Goal: Task Accomplishment & Management: Complete application form

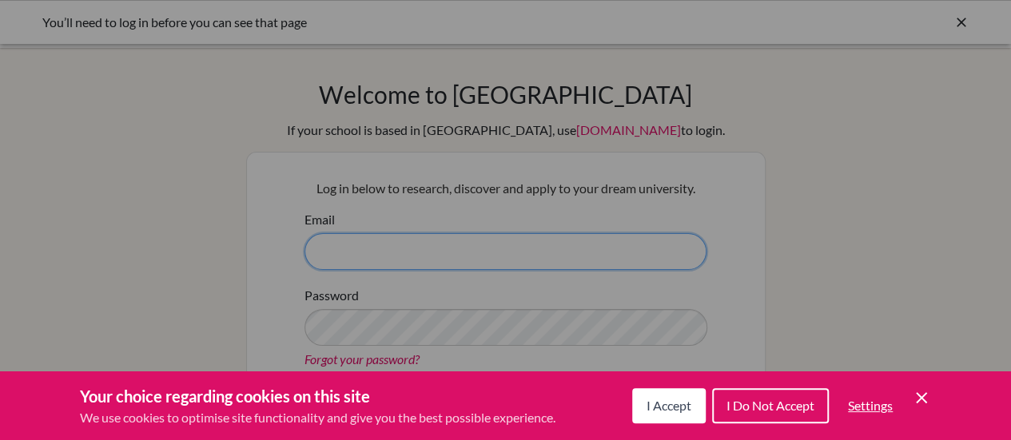
type input "ejoosen@isbreda.com"
click at [672, 405] on span "I Accept" at bounding box center [669, 405] width 45 height 15
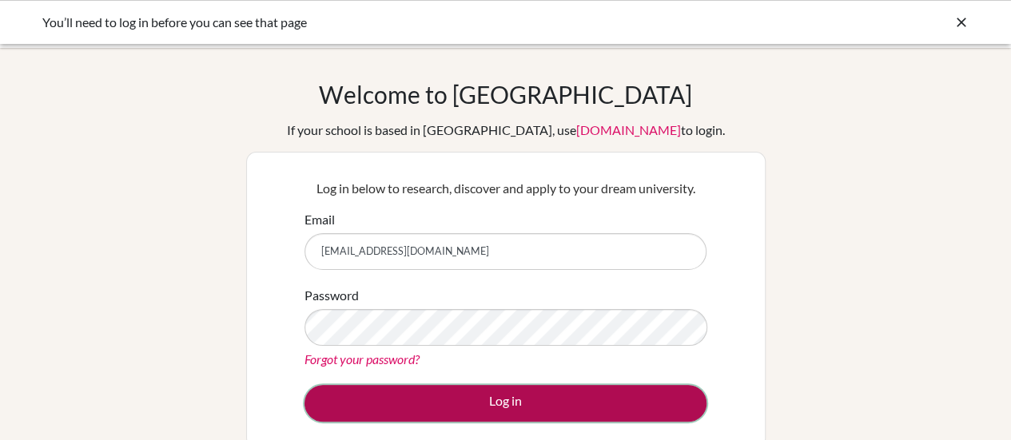
click at [528, 405] on button "Log in" at bounding box center [506, 403] width 402 height 37
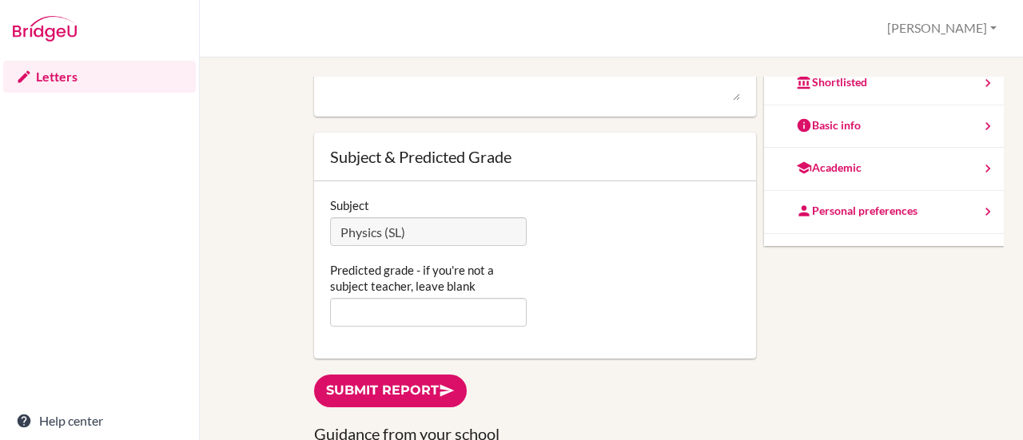
scroll to position [272, 0]
click at [433, 311] on input "Predicted grade - if you're not a subject teacher, leave blank" at bounding box center [428, 311] width 197 height 29
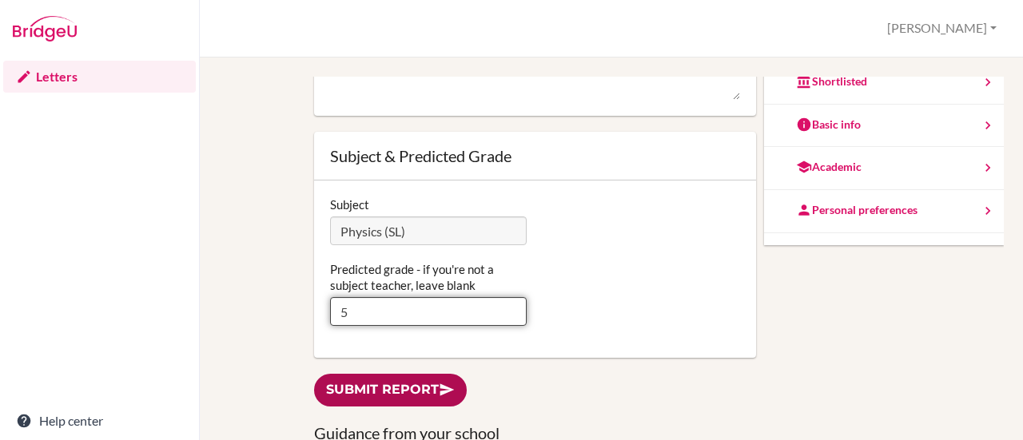
type input "5"
click at [388, 389] on link "Submit report" at bounding box center [390, 390] width 153 height 33
